Goal: Task Accomplishment & Management: Manage account settings

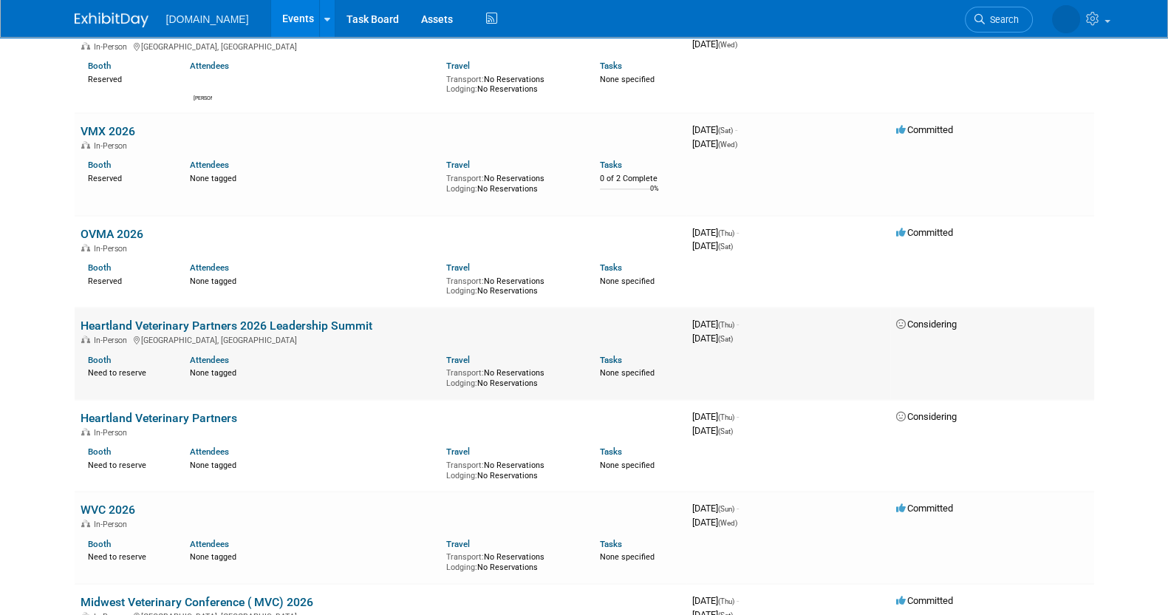
scroll to position [616, 0]
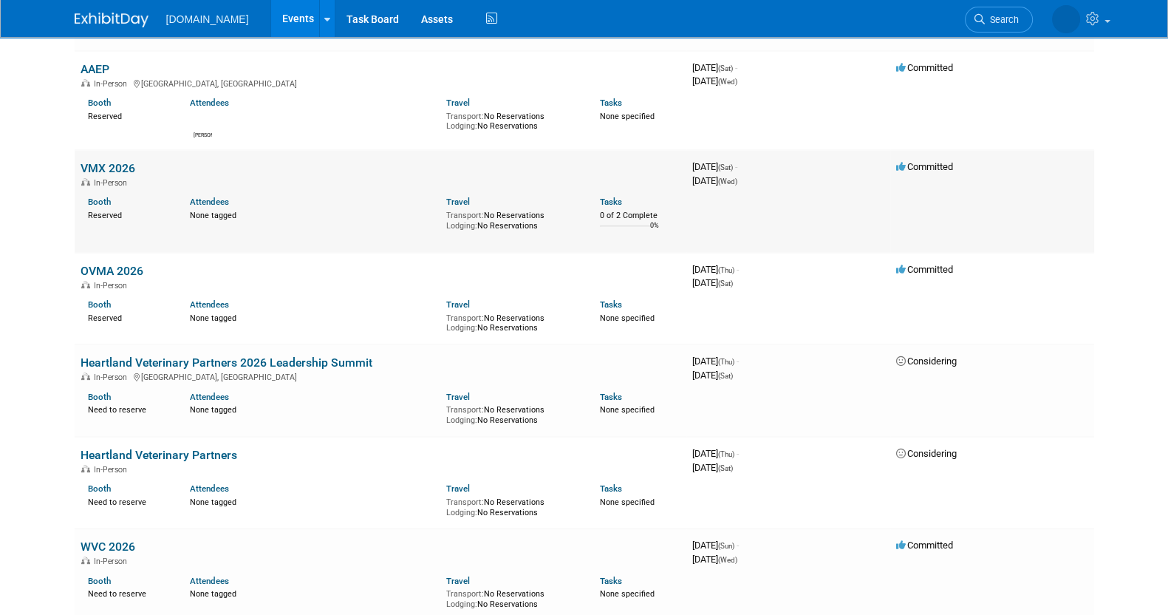
click at [123, 161] on link "VMX 2026" at bounding box center [108, 168] width 55 height 14
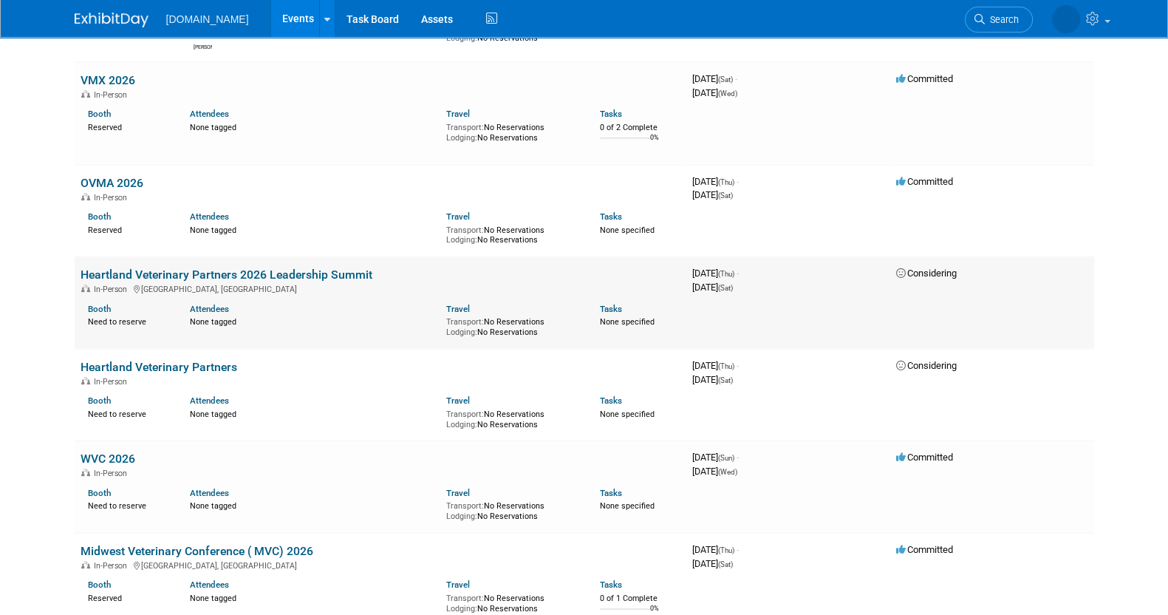
scroll to position [800, 0]
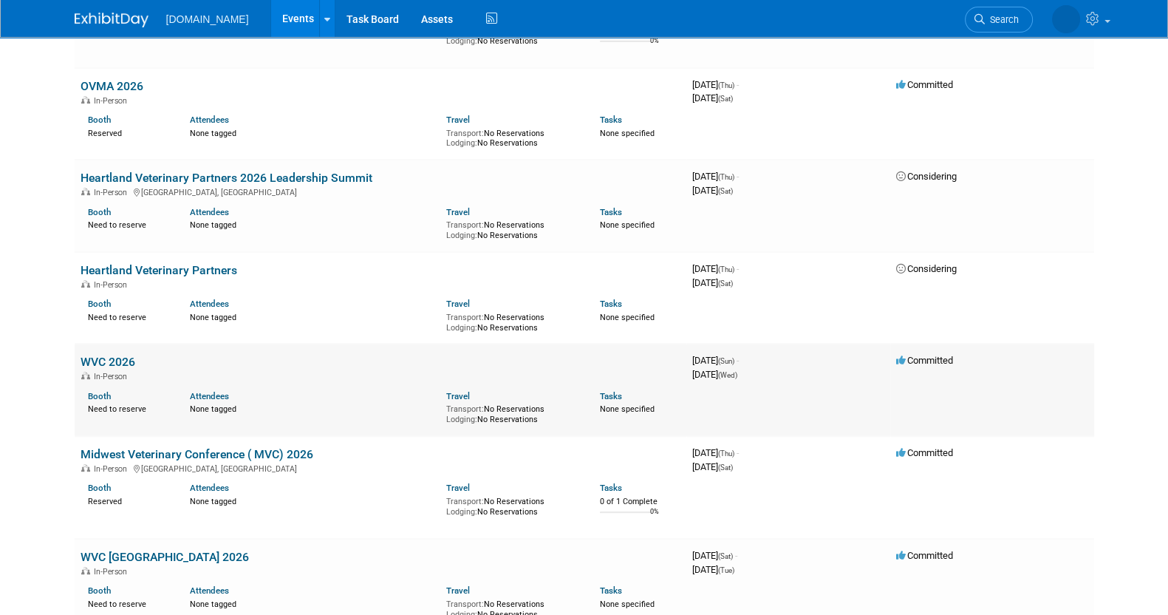
click at [103, 355] on link "WVC 2026" at bounding box center [108, 362] width 55 height 14
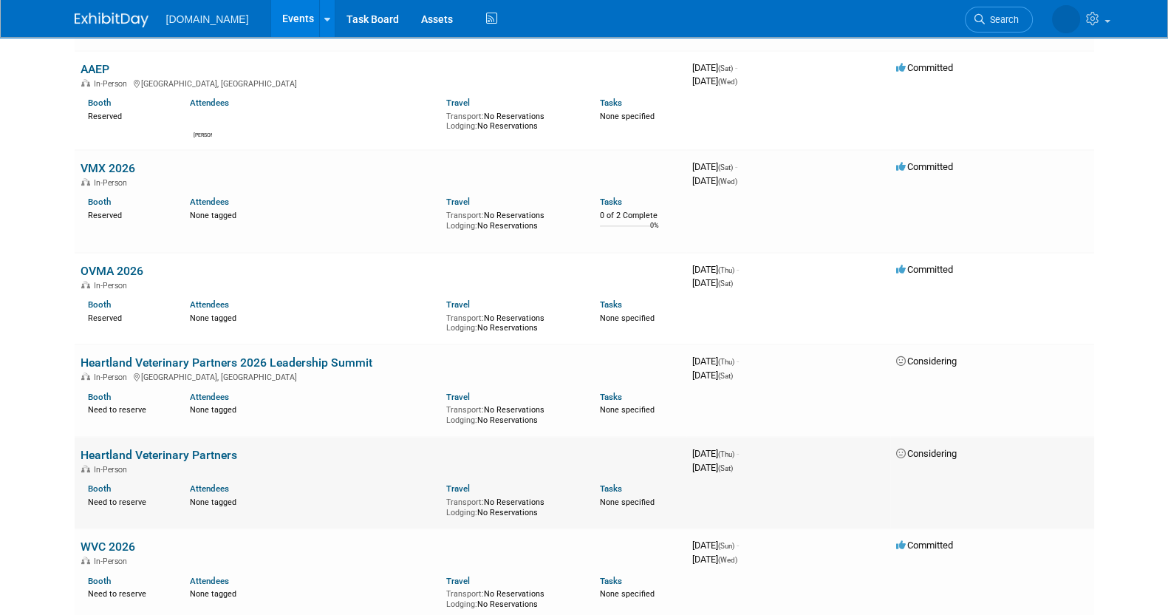
scroll to position [523, 0]
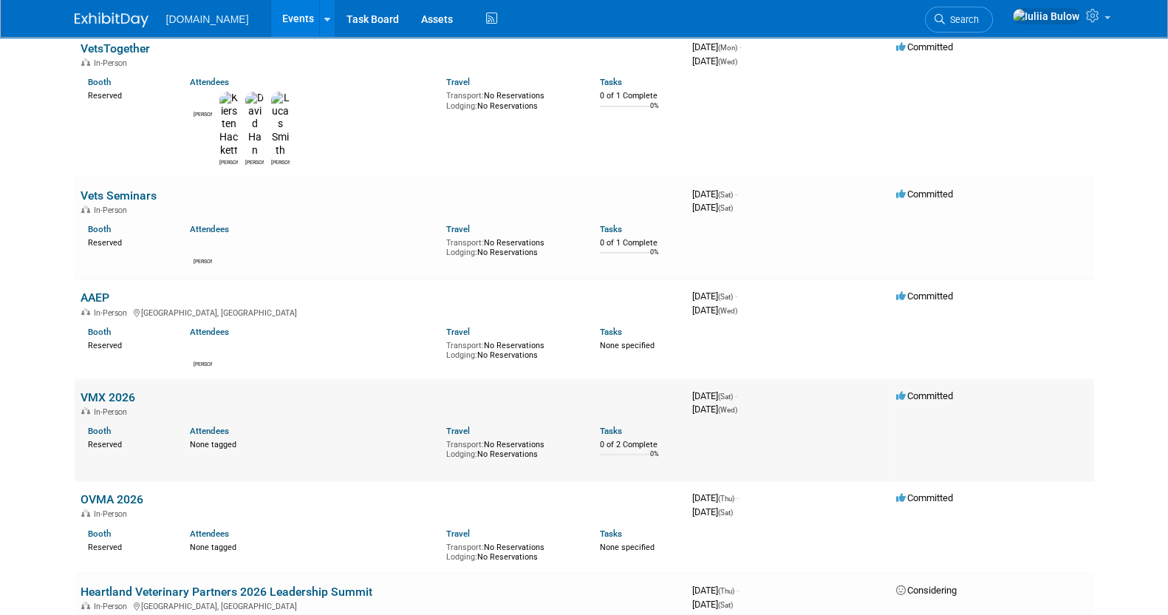
click at [125, 390] on link "VMX 2026" at bounding box center [108, 397] width 55 height 14
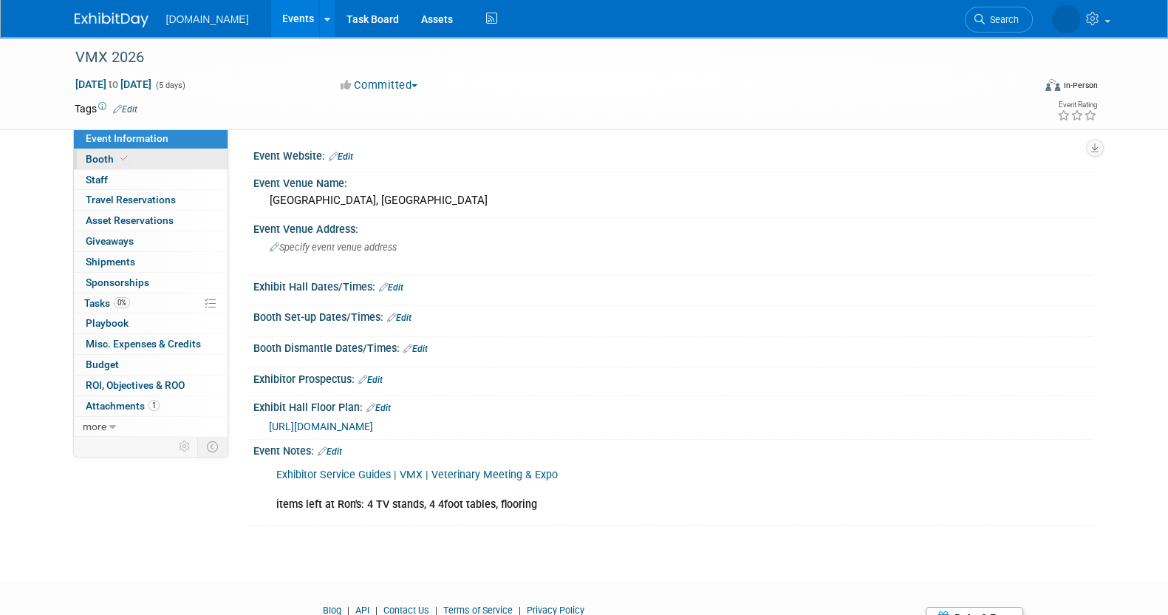
click at [121, 157] on icon at bounding box center [123, 158] width 7 height 8
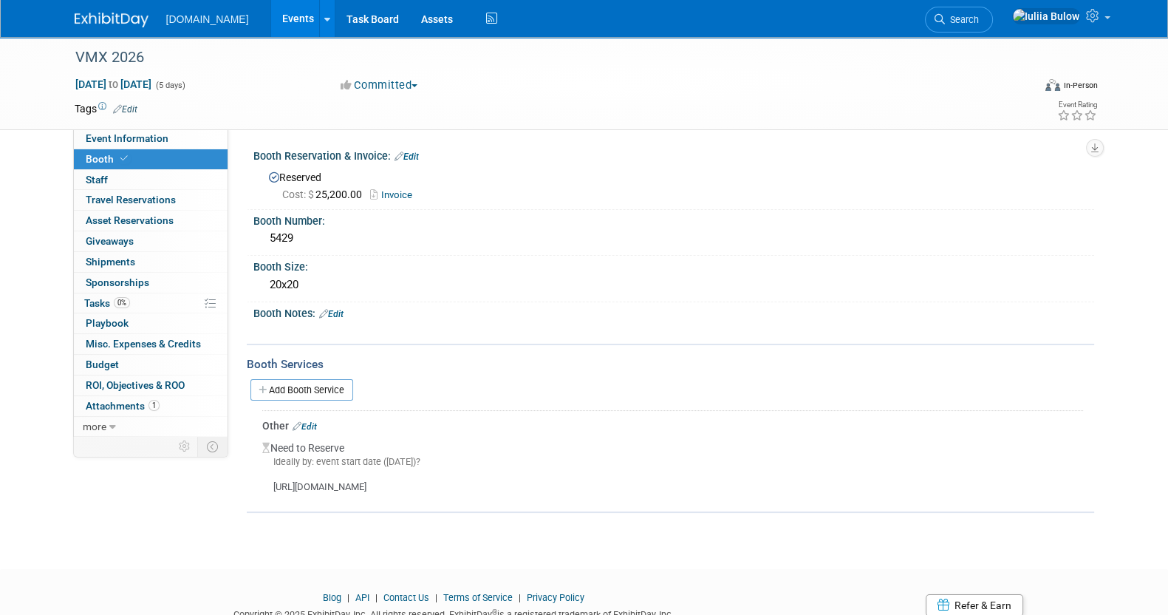
click at [399, 190] on link "Invoice" at bounding box center [395, 194] width 50 height 11
click at [411, 149] on div "Booth Reservation & Invoice: Edit" at bounding box center [673, 154] width 841 height 19
click at [414, 157] on link "Edit" at bounding box center [407, 156] width 24 height 10
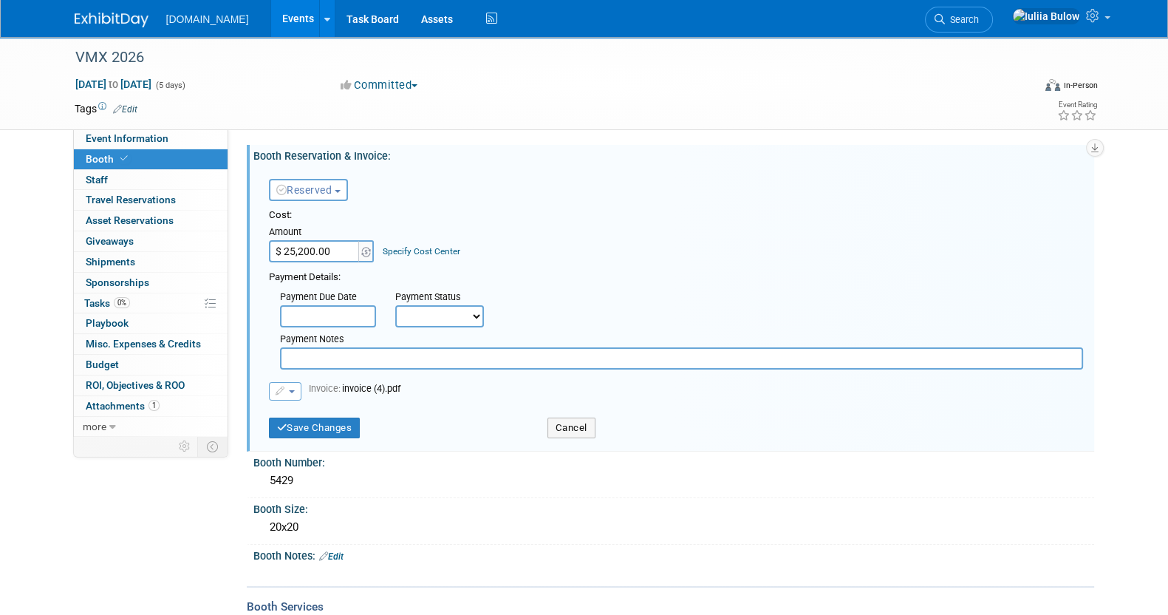
click at [281, 392] on icon "button" at bounding box center [281, 390] width 11 height 9
click at [302, 431] on link "Remove attachment" at bounding box center [344, 435] width 148 height 21
click at [302, 431] on button "Save Changes" at bounding box center [315, 430] width 92 height 21
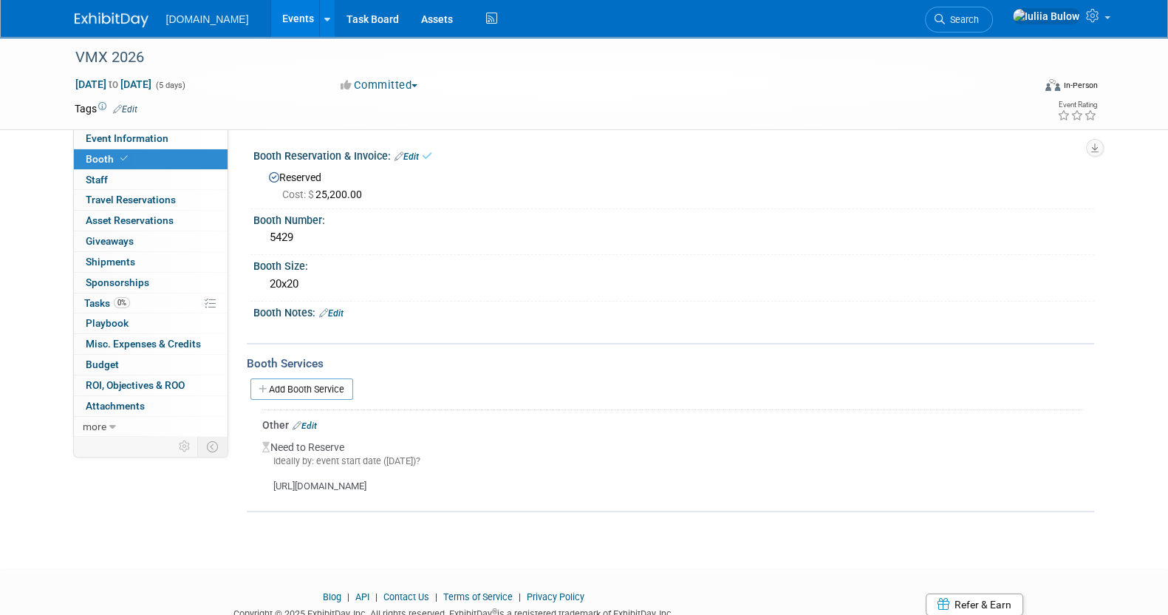
click at [302, 432] on div "Need to Reserve Ideally by: event start date (Sat. Jan 17, 2026)? https://navc.…" at bounding box center [672, 462] width 821 height 61
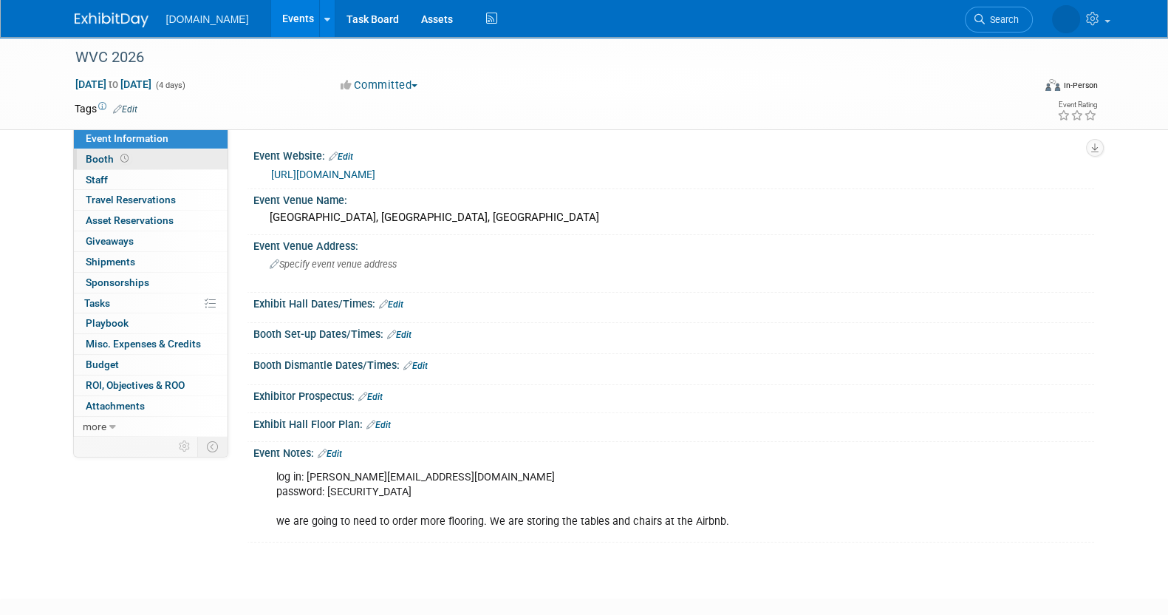
click at [125, 166] on link "Booth" at bounding box center [151, 159] width 154 height 20
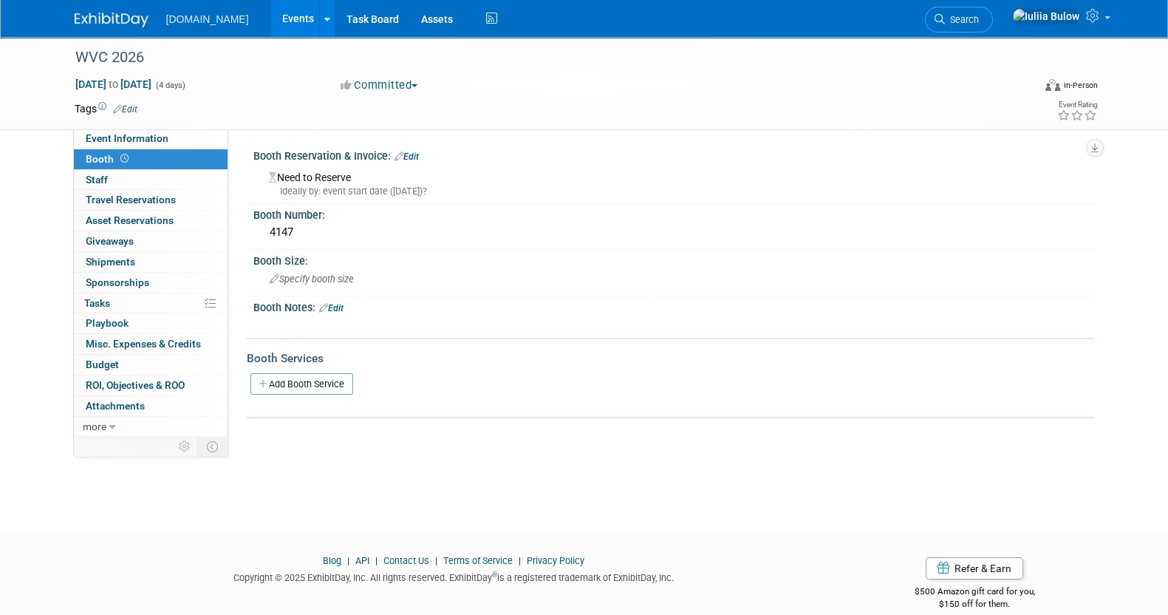
click at [414, 154] on link "Edit" at bounding box center [407, 156] width 24 height 10
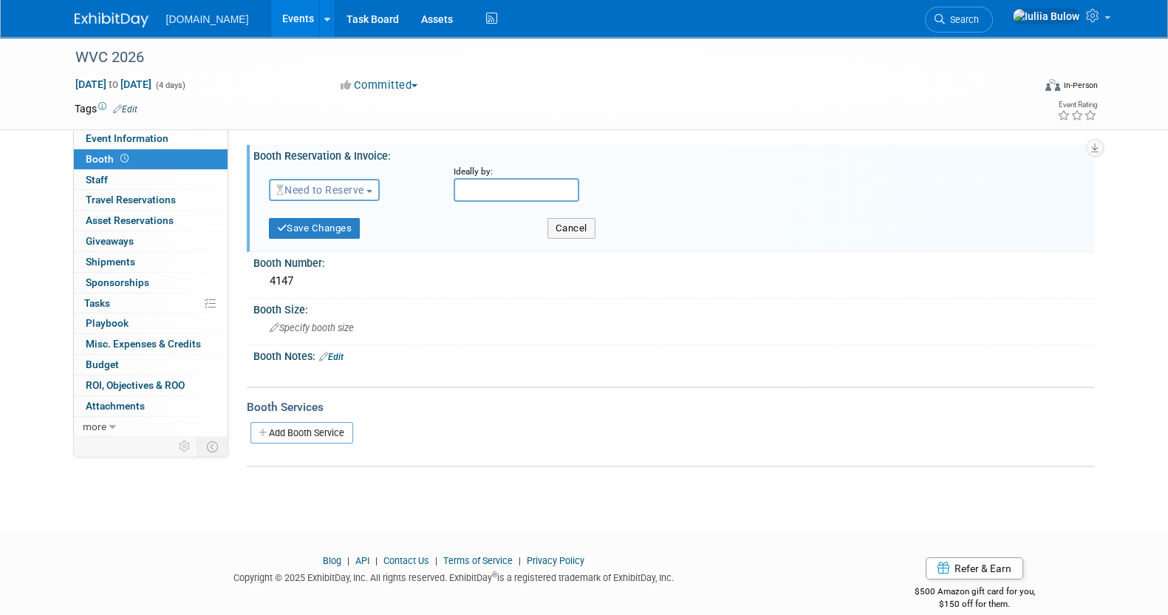
click at [335, 184] on span "Need to Reserve" at bounding box center [320, 190] width 88 height 12
click at [338, 228] on link "Reserved" at bounding box center [349, 235] width 158 height 21
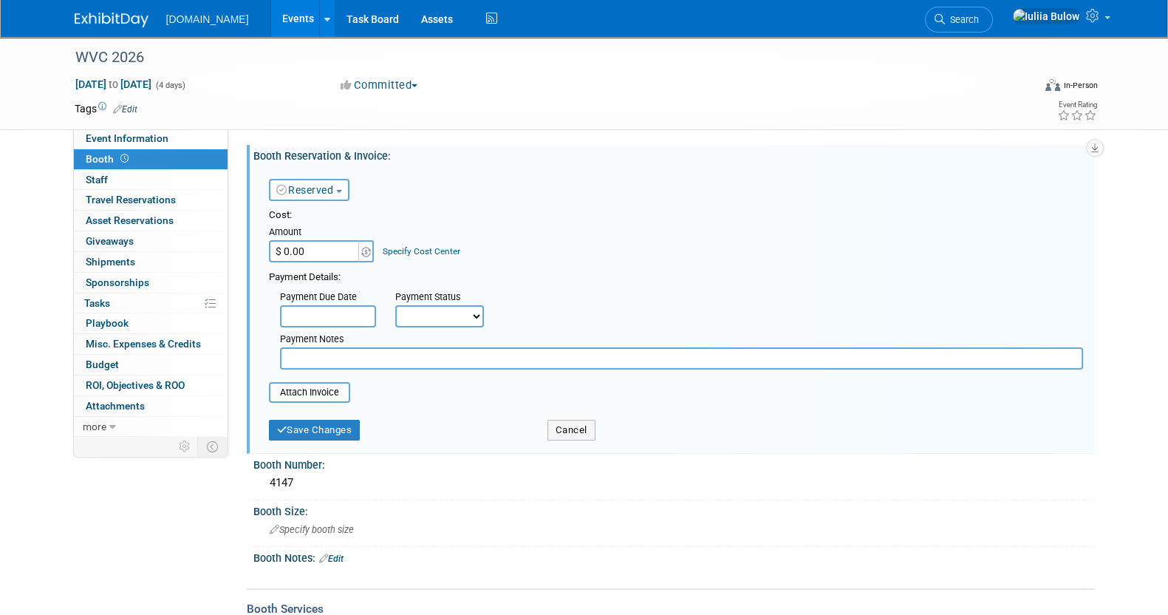
click at [338, 248] on input "$ 0.00" at bounding box center [315, 251] width 92 height 22
click at [299, 395] on input "file" at bounding box center [261, 393] width 176 height 18
click at [304, 423] on button "Save Changes" at bounding box center [315, 430] width 92 height 21
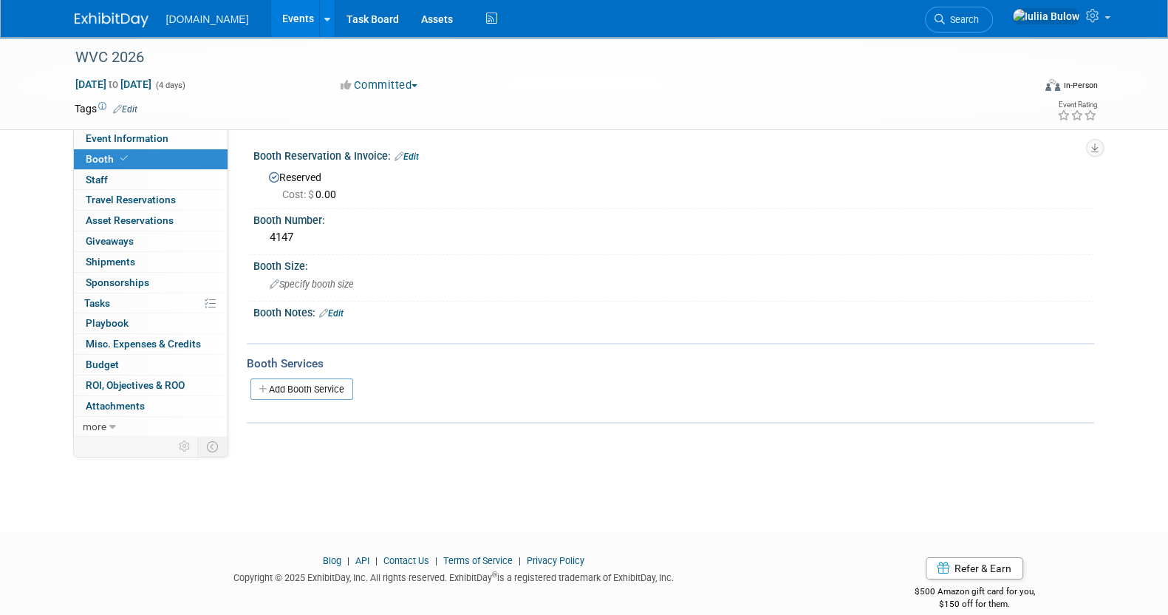
click at [411, 153] on link "Edit" at bounding box center [407, 156] width 24 height 10
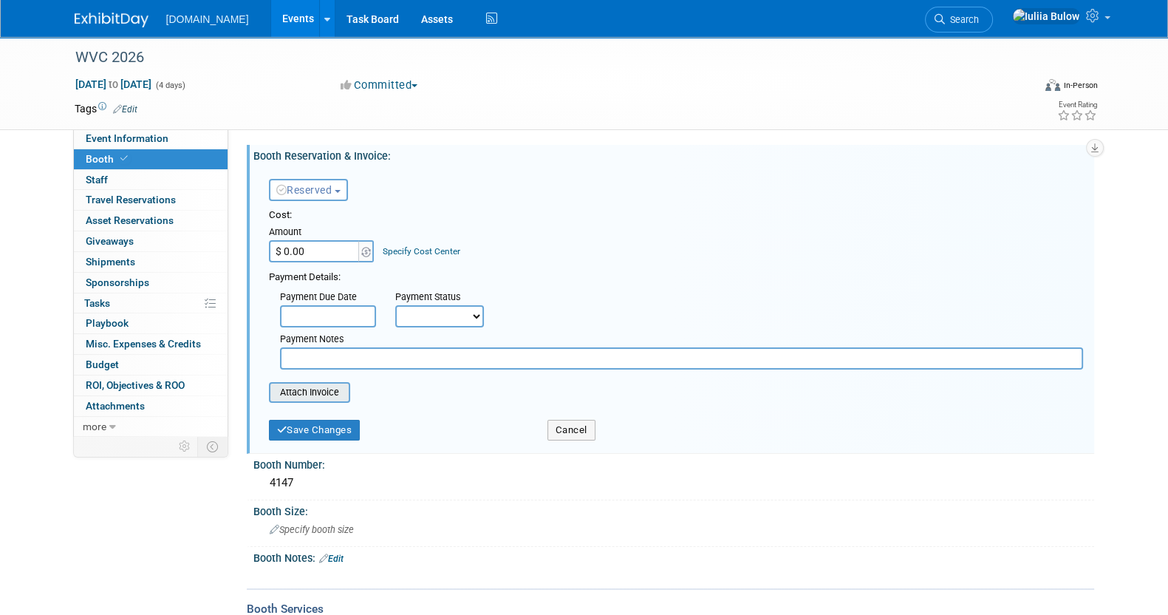
click at [291, 389] on input "file" at bounding box center [261, 393] width 176 height 18
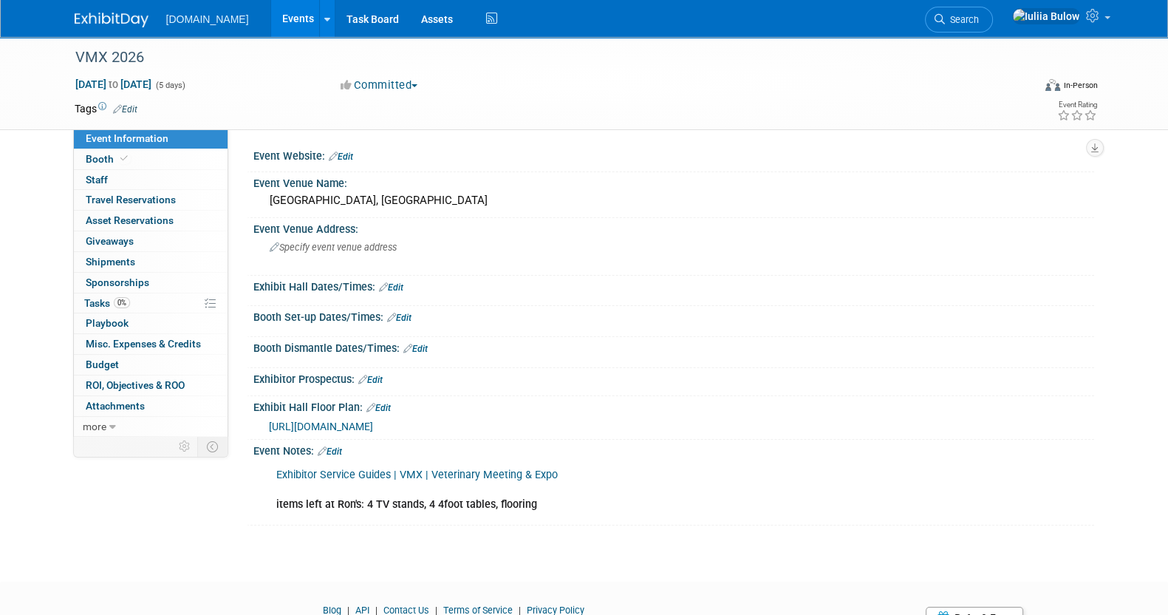
click at [356, 471] on link "Exhibitor Service Guides | VMX | Veterinary Meeting & Expo" at bounding box center [417, 474] width 282 height 13
